Goal: Task Accomplishment & Management: Manage account settings

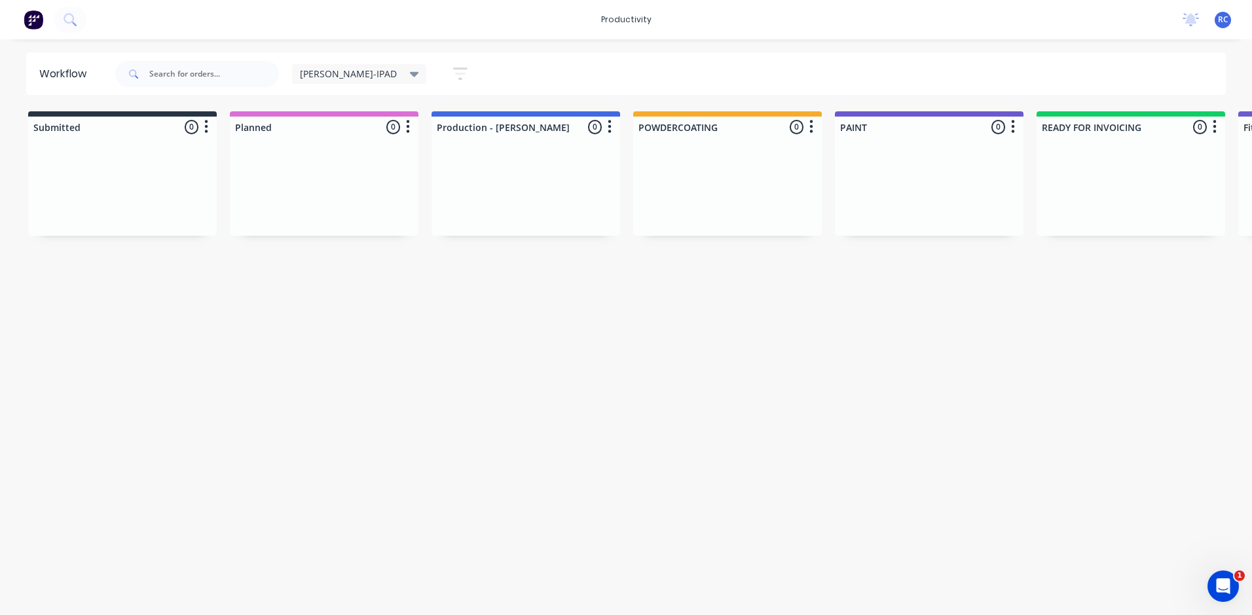
click at [1225, 21] on span "RC" at bounding box center [1223, 20] width 10 height 12
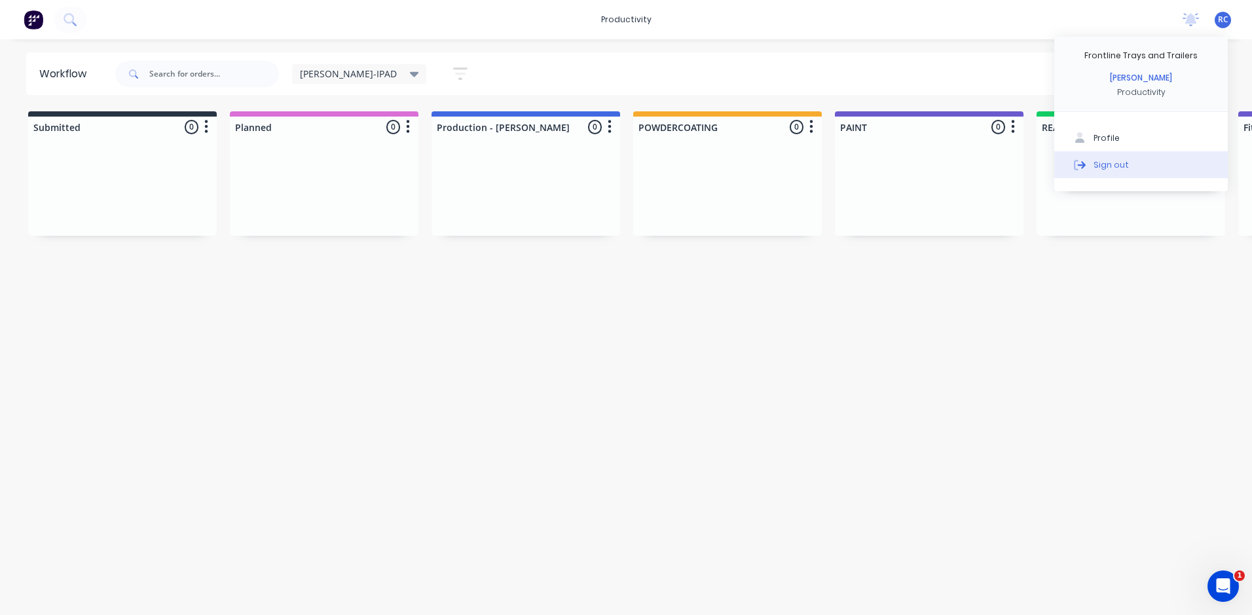
click at [1127, 158] on button "Sign out" at bounding box center [1140, 164] width 173 height 26
